Goal: Use online tool/utility: Utilize a website feature to perform a specific function

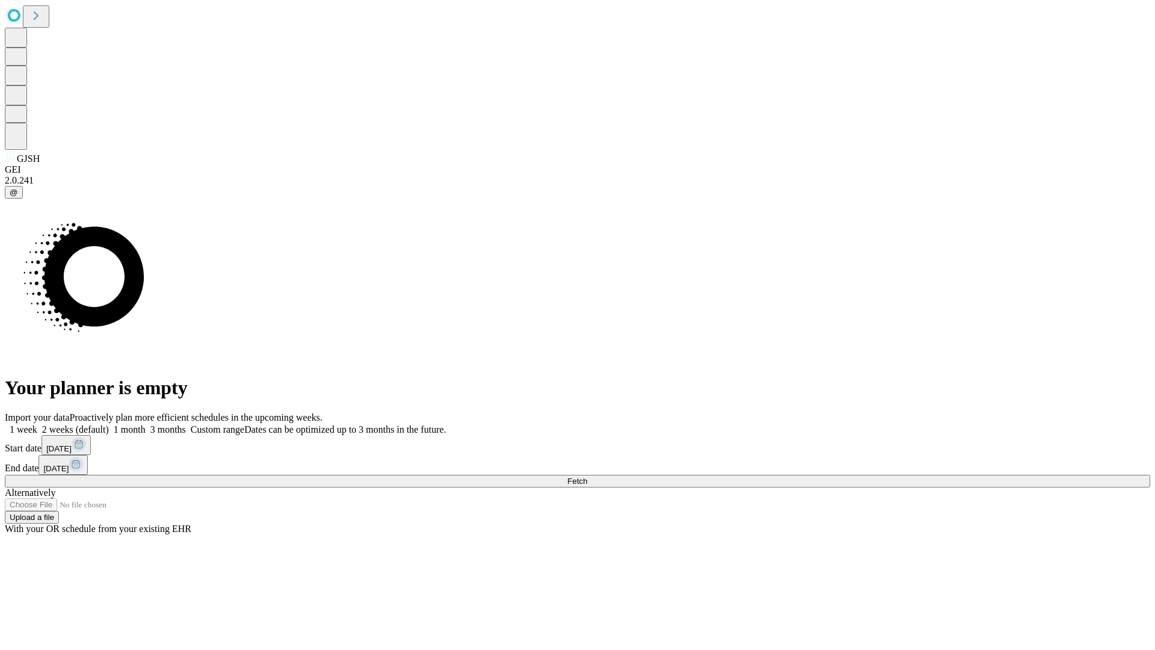
click at [587, 477] on span "Fetch" at bounding box center [577, 481] width 20 height 9
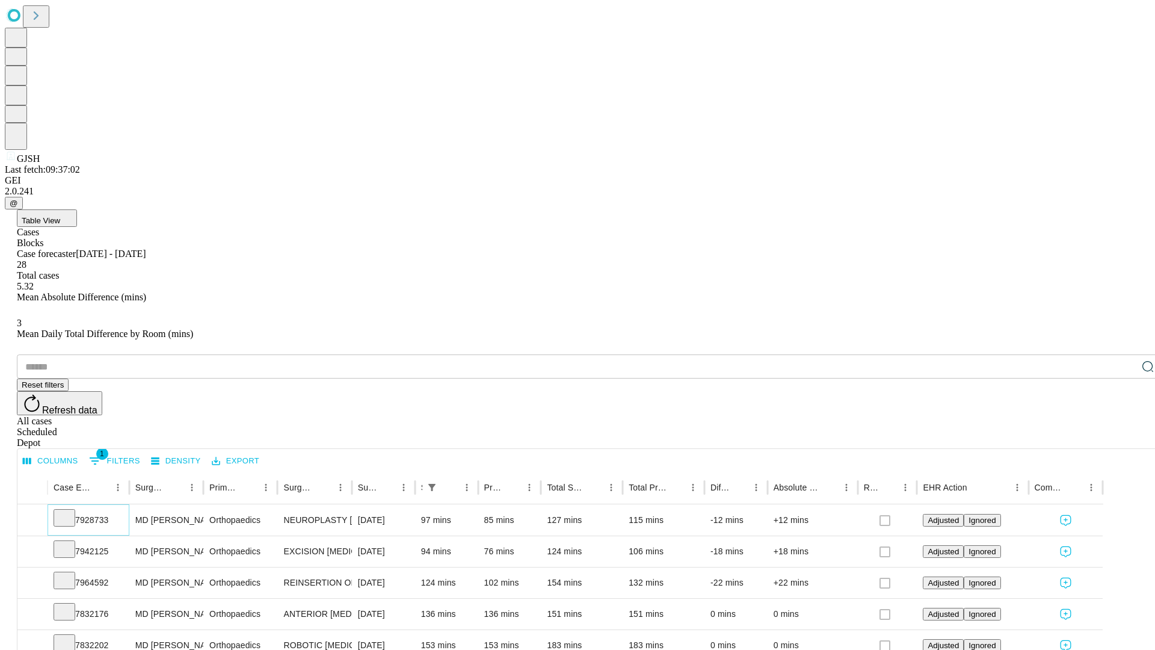
click at [70, 511] on icon at bounding box center [64, 517] width 12 height 12
